Goal: Information Seeking & Learning: Learn about a topic

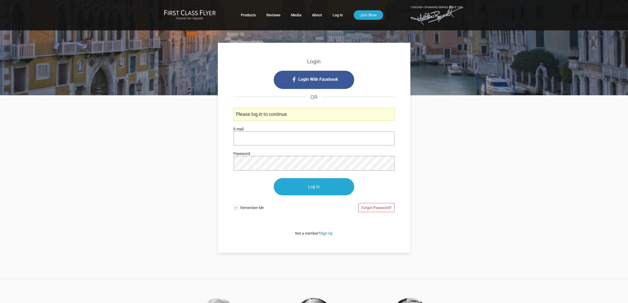
type input "[PERSON_NAME][EMAIL_ADDRESS][DOMAIN_NAME]"
click at [320, 190] on input "Log In" at bounding box center [314, 186] width 80 height 17
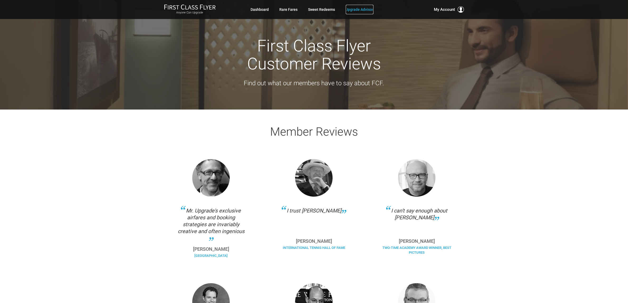
click at [356, 9] on link "Upgrade Advisor" at bounding box center [360, 9] width 28 height 9
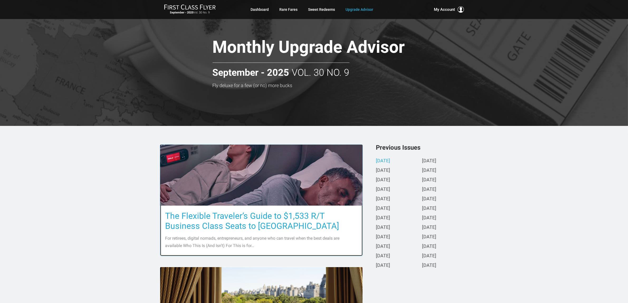
click at [277, 223] on h3 "The Flexible Traveler’s Guide to $1,533 R/T Business Class Seats to [GEOGRAPHIC…" at bounding box center [261, 221] width 192 height 20
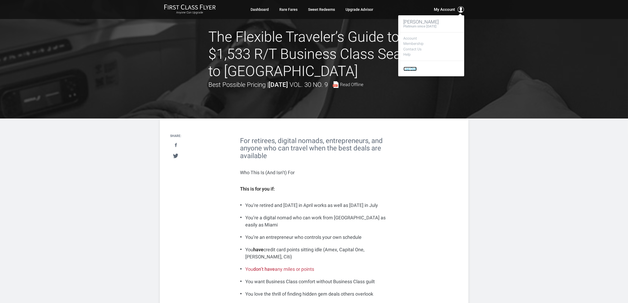
click at [409, 68] on link "Log Out" at bounding box center [409, 69] width 13 height 4
